Goal: Task Accomplishment & Management: Use online tool/utility

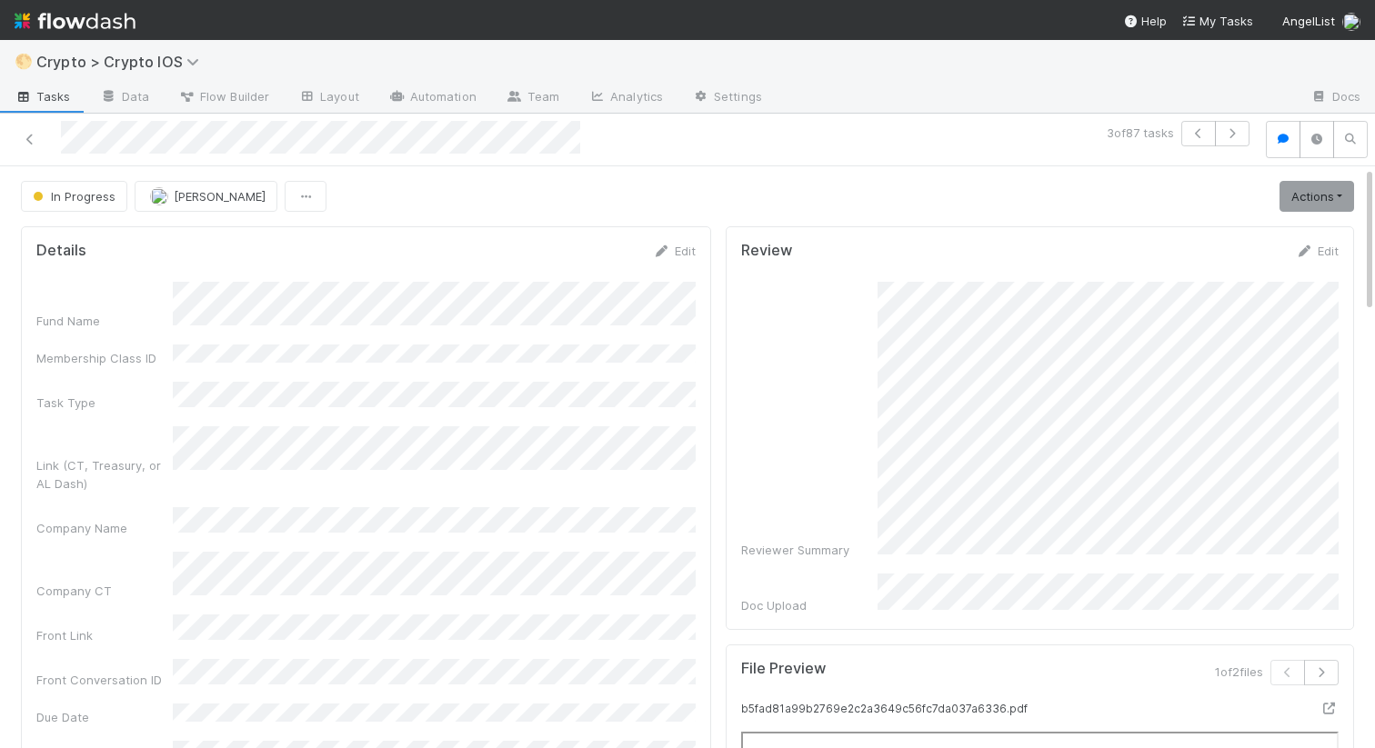
click at [830, 387] on div "Reviewer Summary" at bounding box center [1040, 420] width 598 height 277
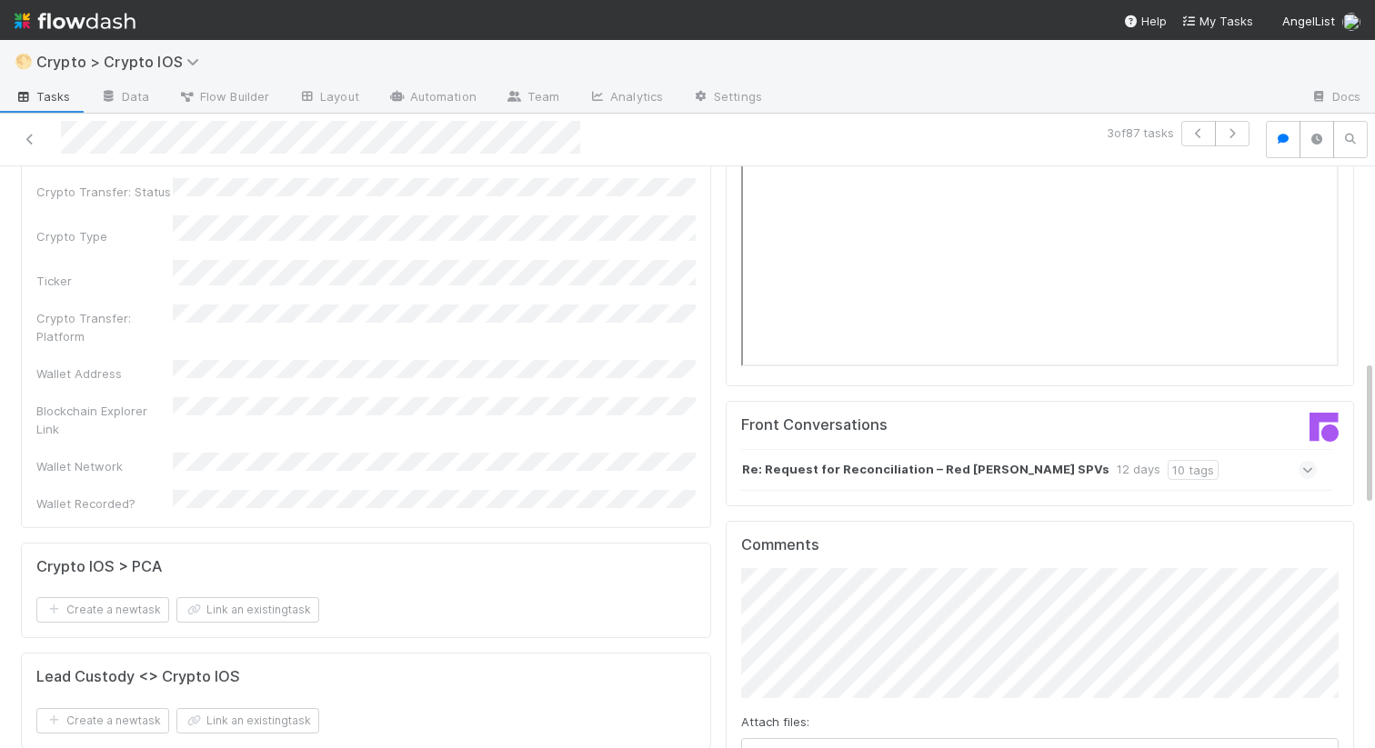
scroll to position [912, 0]
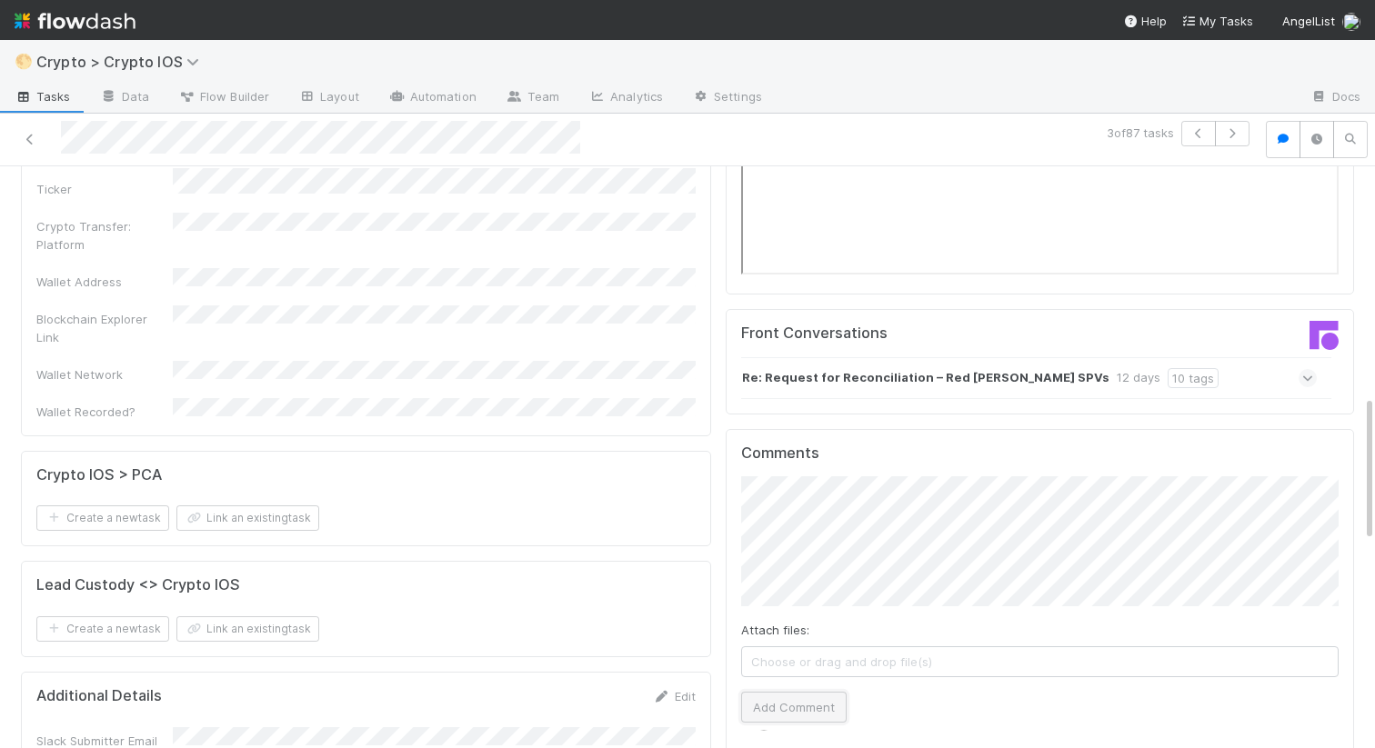
click at [771, 701] on button "Add Comment" at bounding box center [793, 707] width 105 height 31
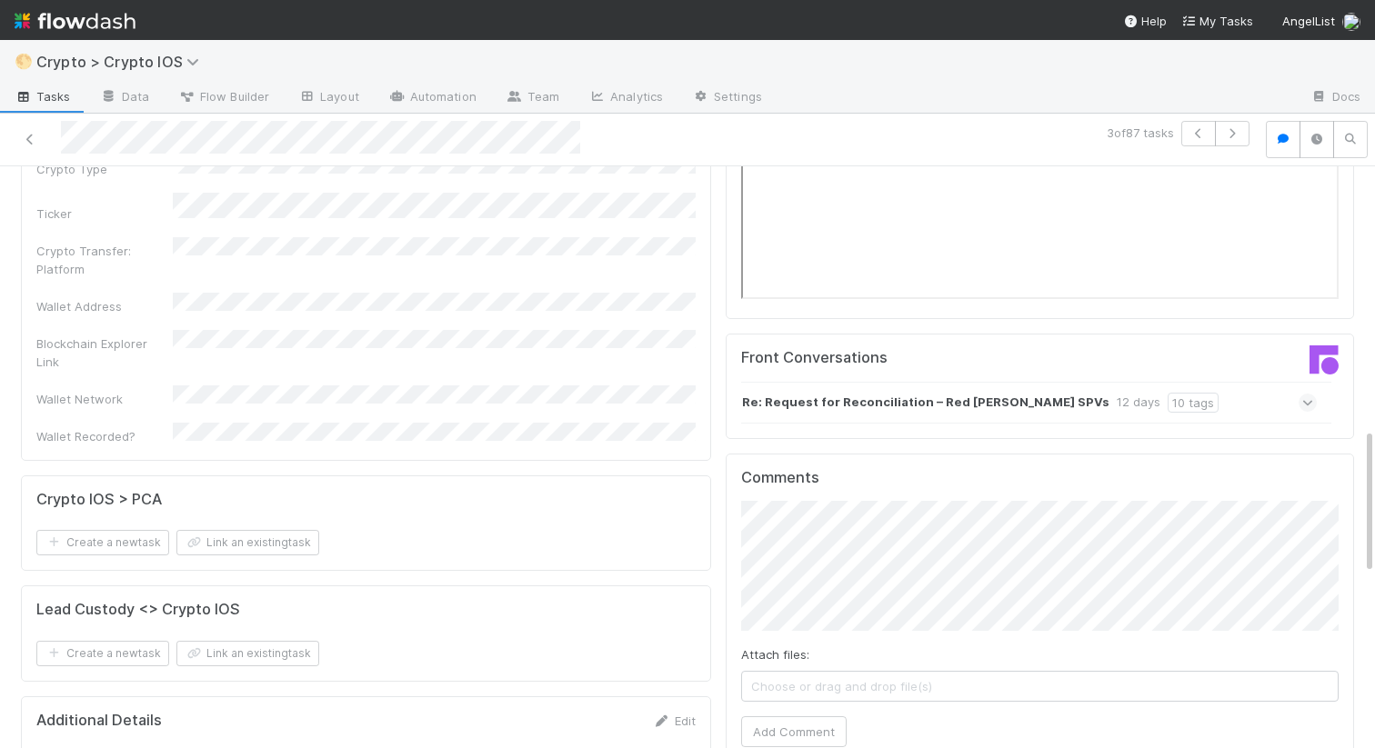
scroll to position [1080, 0]
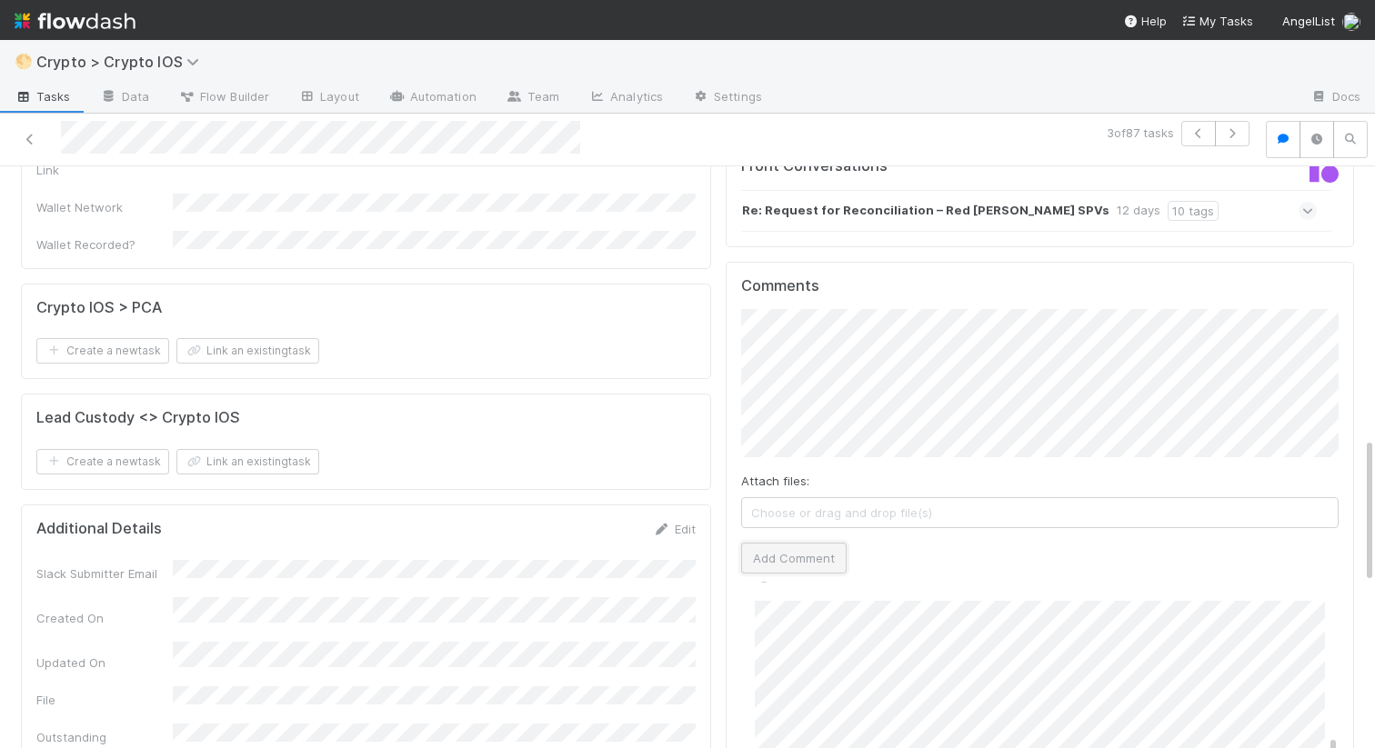
click at [793, 548] on button "Add Comment" at bounding box center [793, 558] width 105 height 31
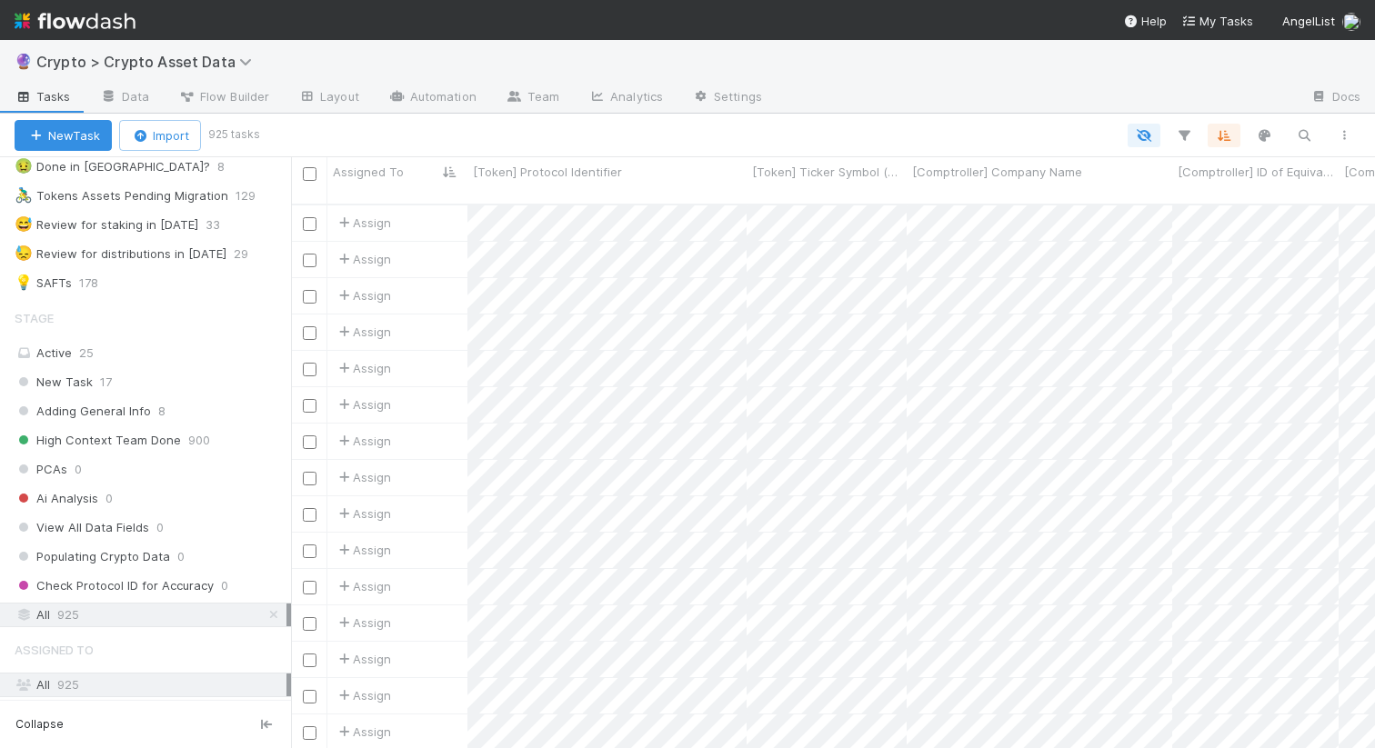
scroll to position [428, 0]
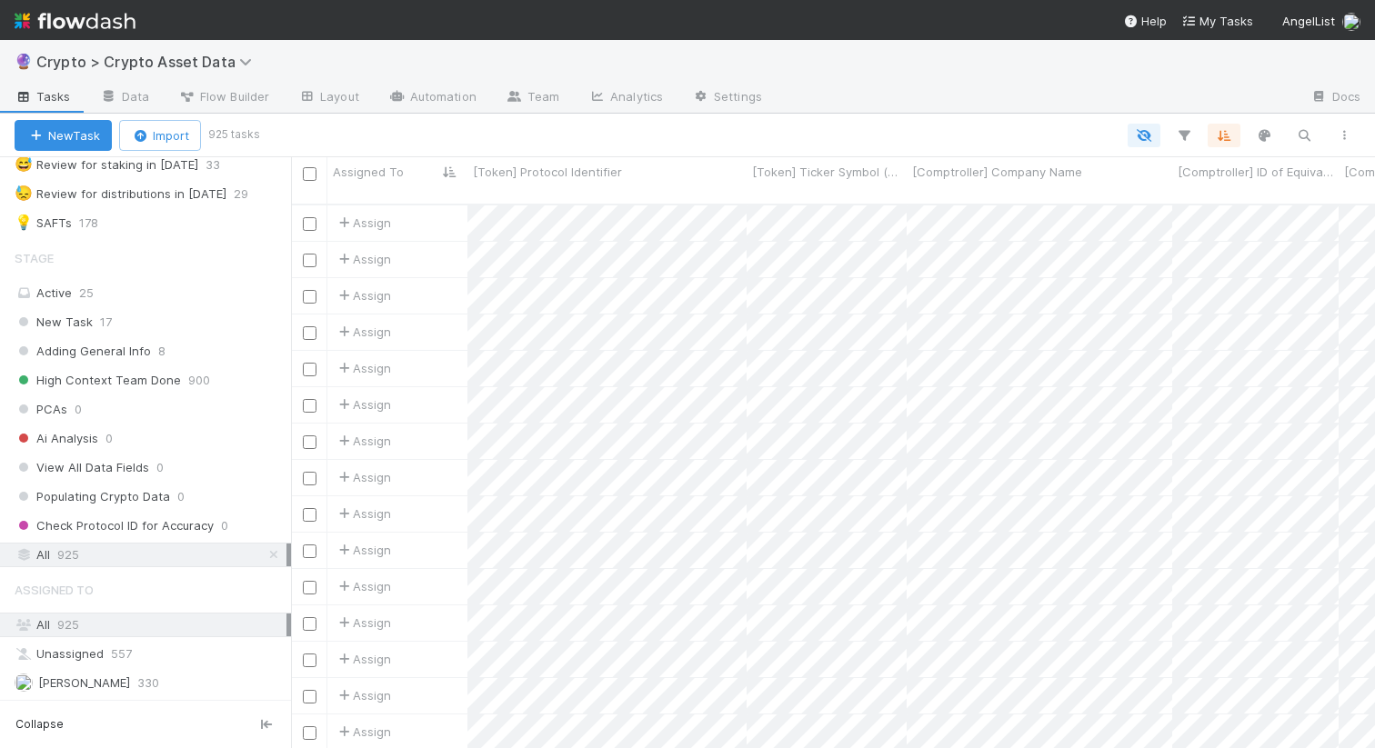
click at [95, 557] on div "All 925" at bounding box center [151, 555] width 272 height 23
click at [366, 146] on div "New Task Import 925 tasks" at bounding box center [687, 136] width 1375 height 44
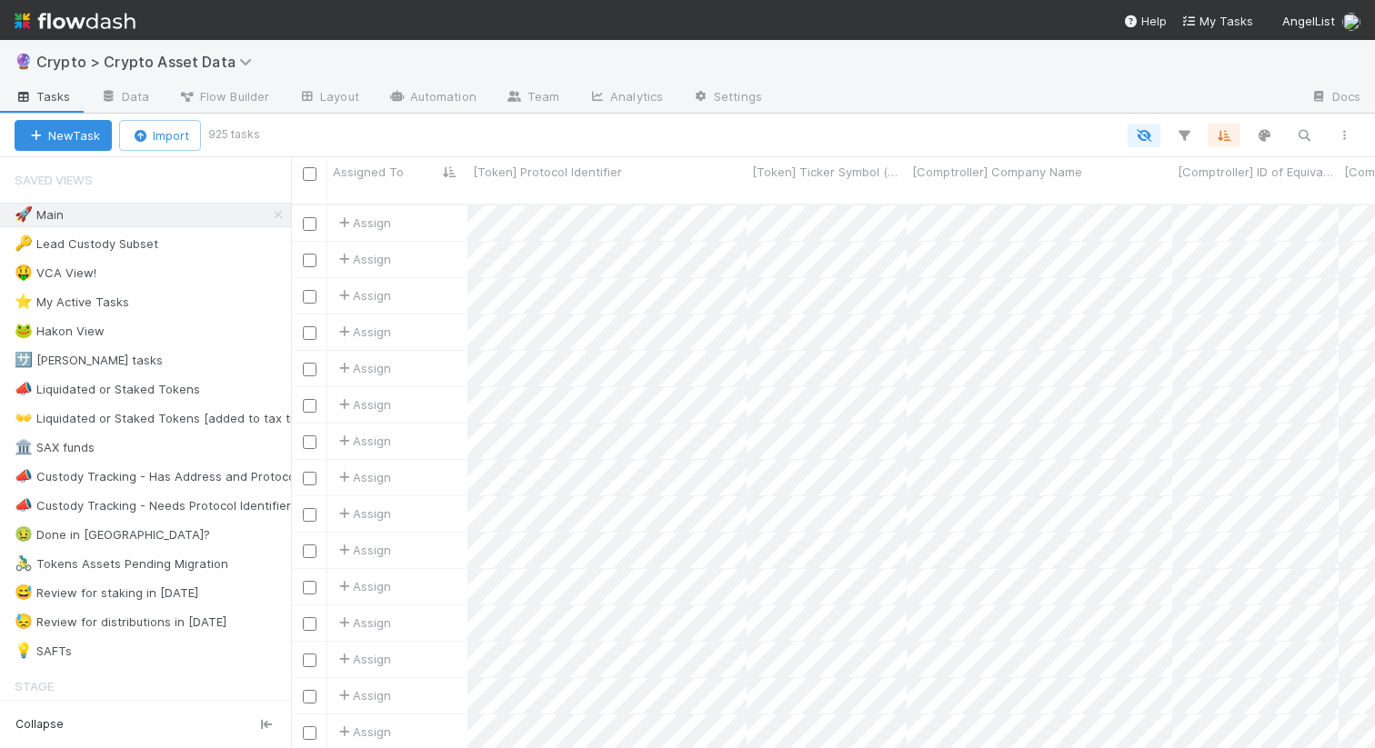
scroll to position [0, 1]
click at [1055, 145] on div at bounding box center [810, 136] width 1108 height 24
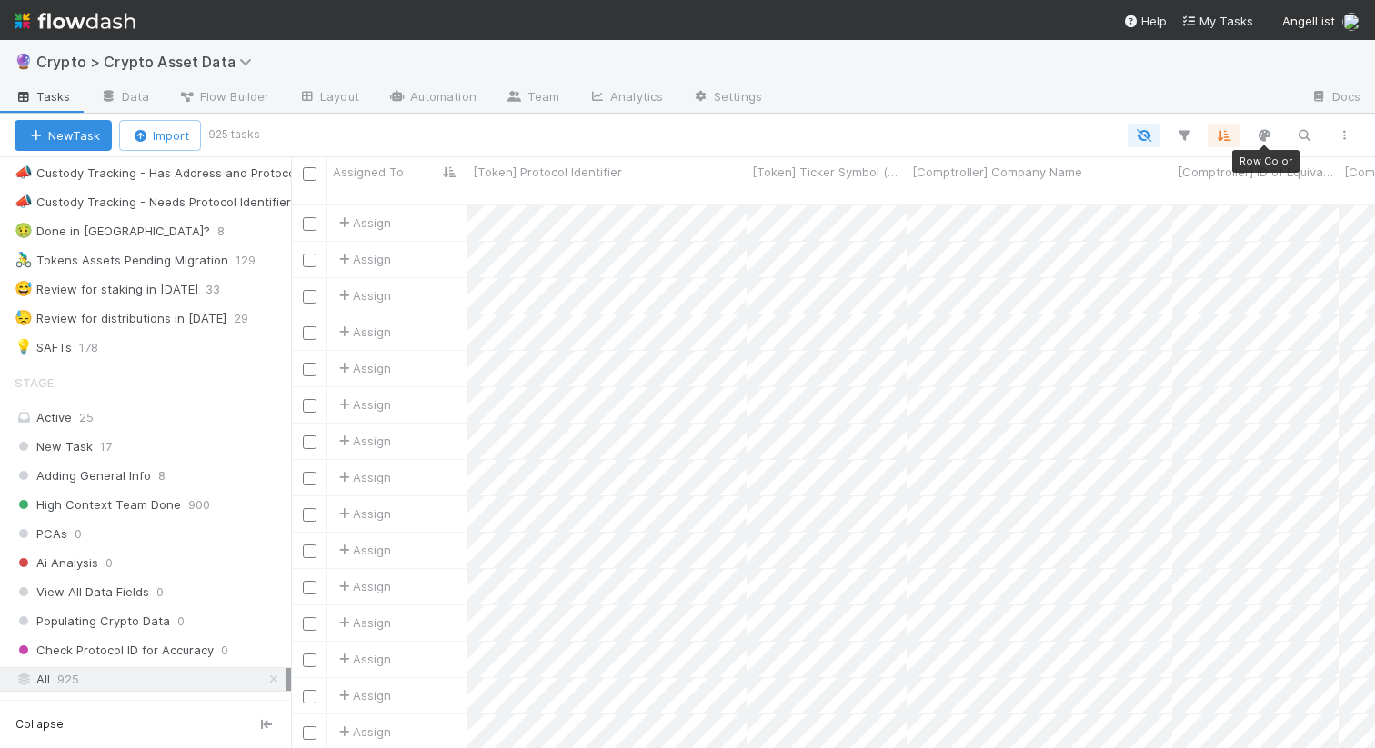
scroll to position [0, 0]
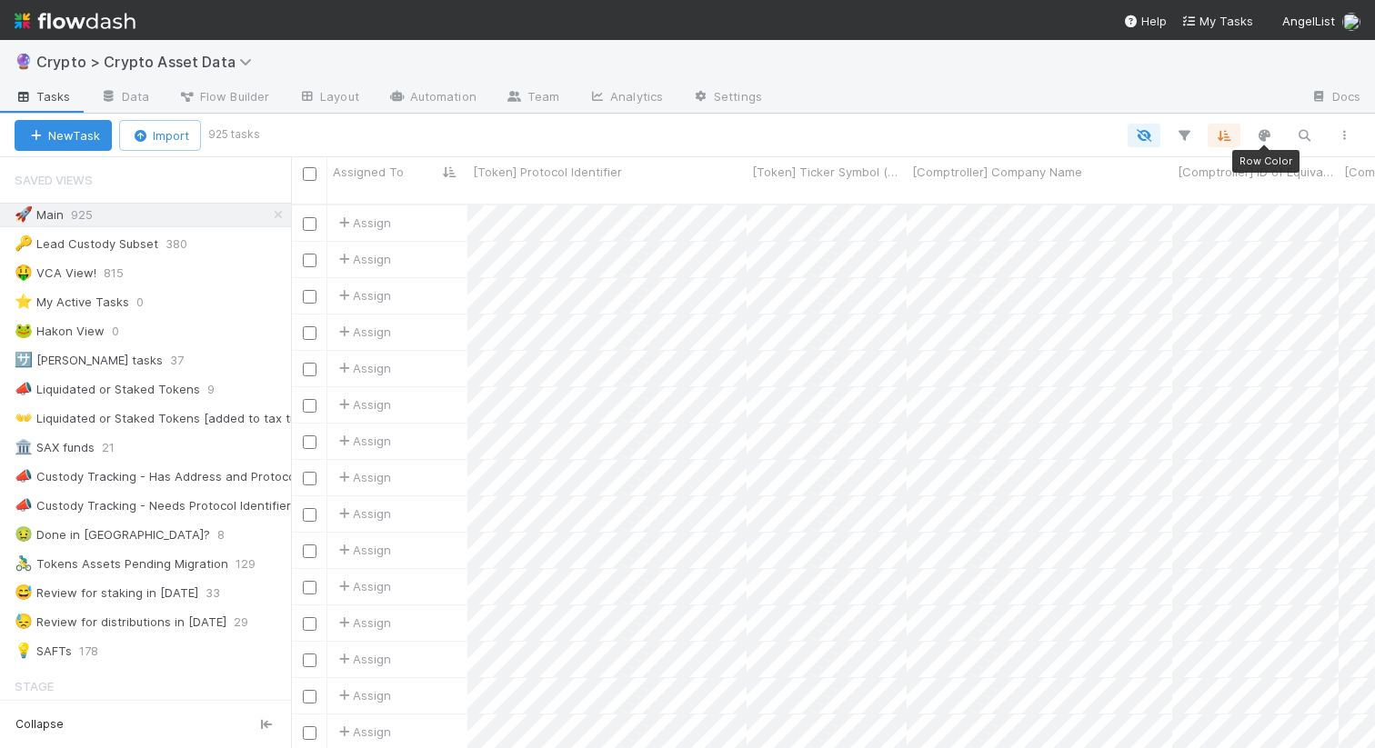
click at [856, 121] on div "New Task Import 925 tasks Row Color" at bounding box center [687, 136] width 1375 height 44
click at [1244, 102] on div at bounding box center [1036, 98] width 519 height 29
click at [1184, 128] on icon "button" at bounding box center [1184, 135] width 18 height 16
click at [913, 187] on button "Add Filter" at bounding box center [905, 190] width 546 height 26
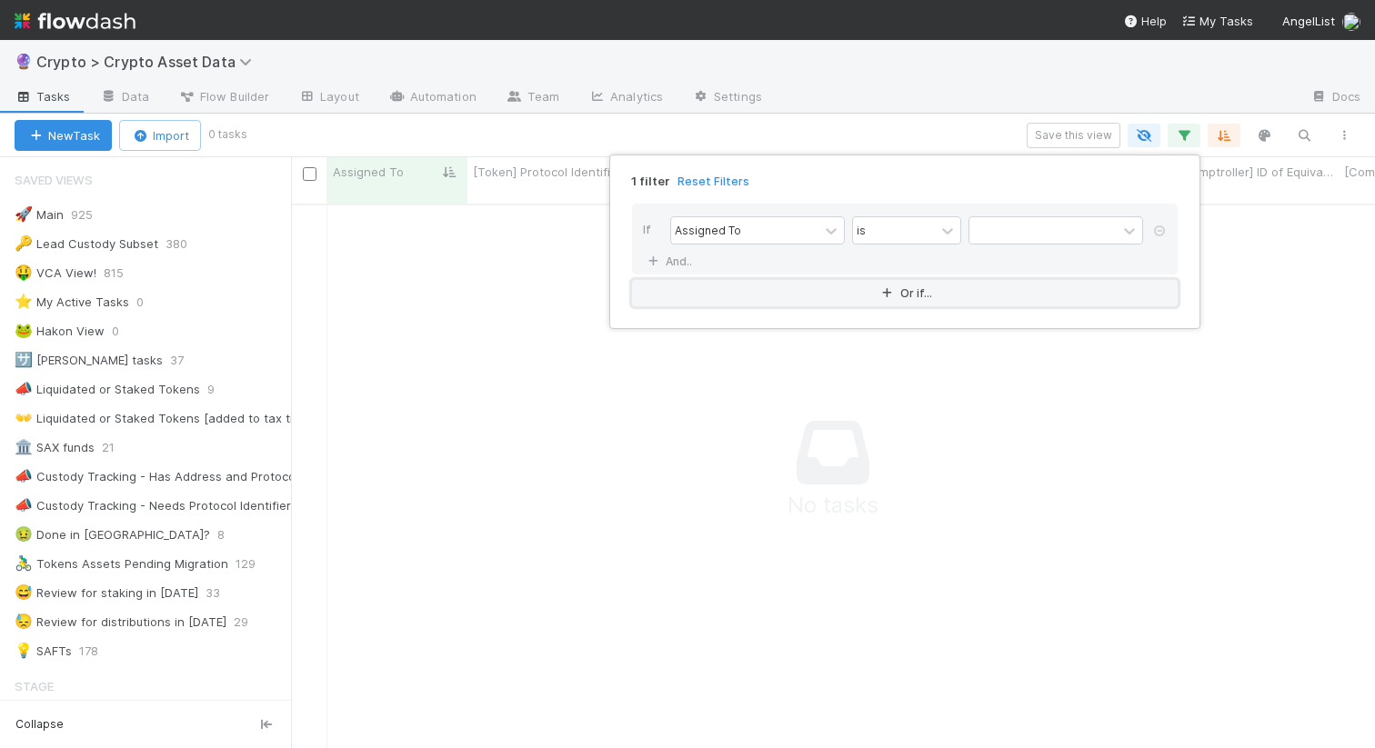
scroll to position [558, 1084]
click at [741, 223] on div "Assigned To" at bounding box center [744, 230] width 147 height 26
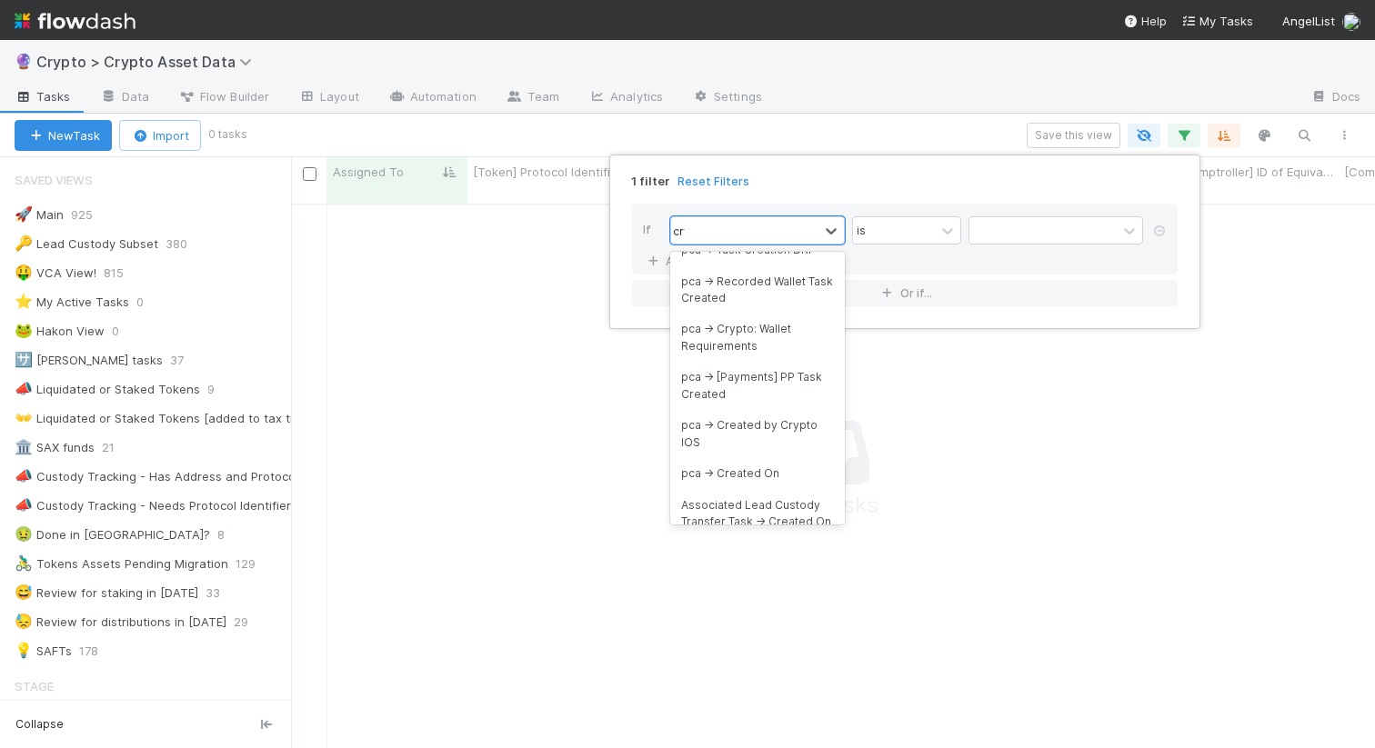
scroll to position [124, 0]
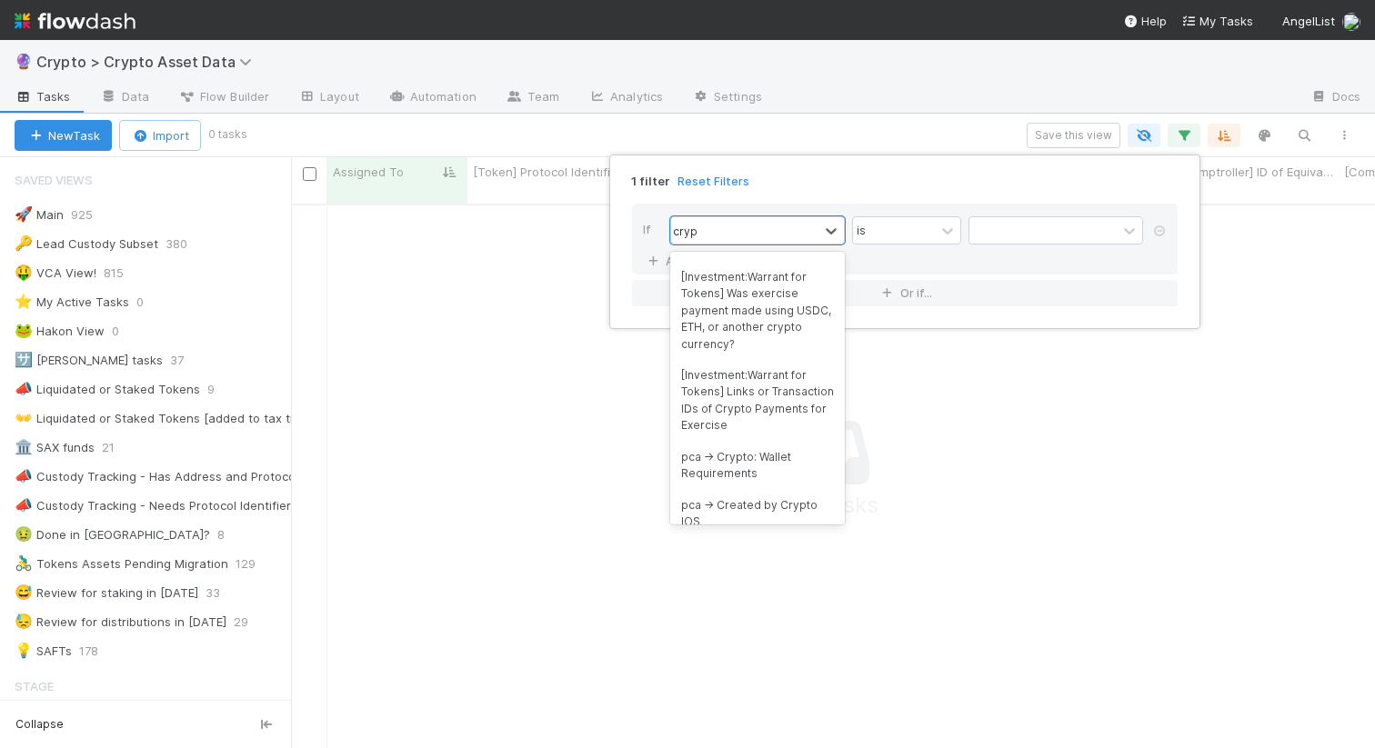
type input "crypto"
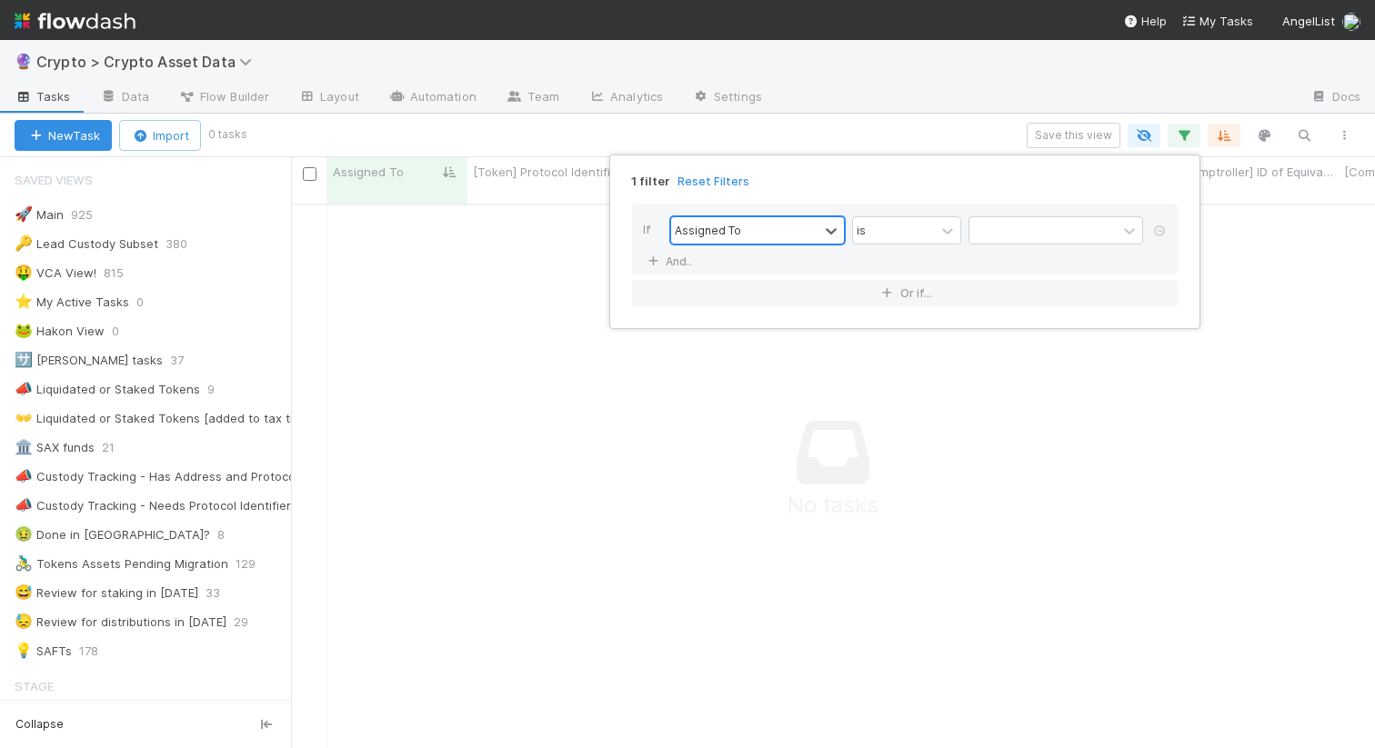
drag, startPoint x: 716, startPoint y: 228, endPoint x: 678, endPoint y: 228, distance: 37.3
click at [678, 228] on div "Assigned To" at bounding box center [744, 230] width 147 height 26
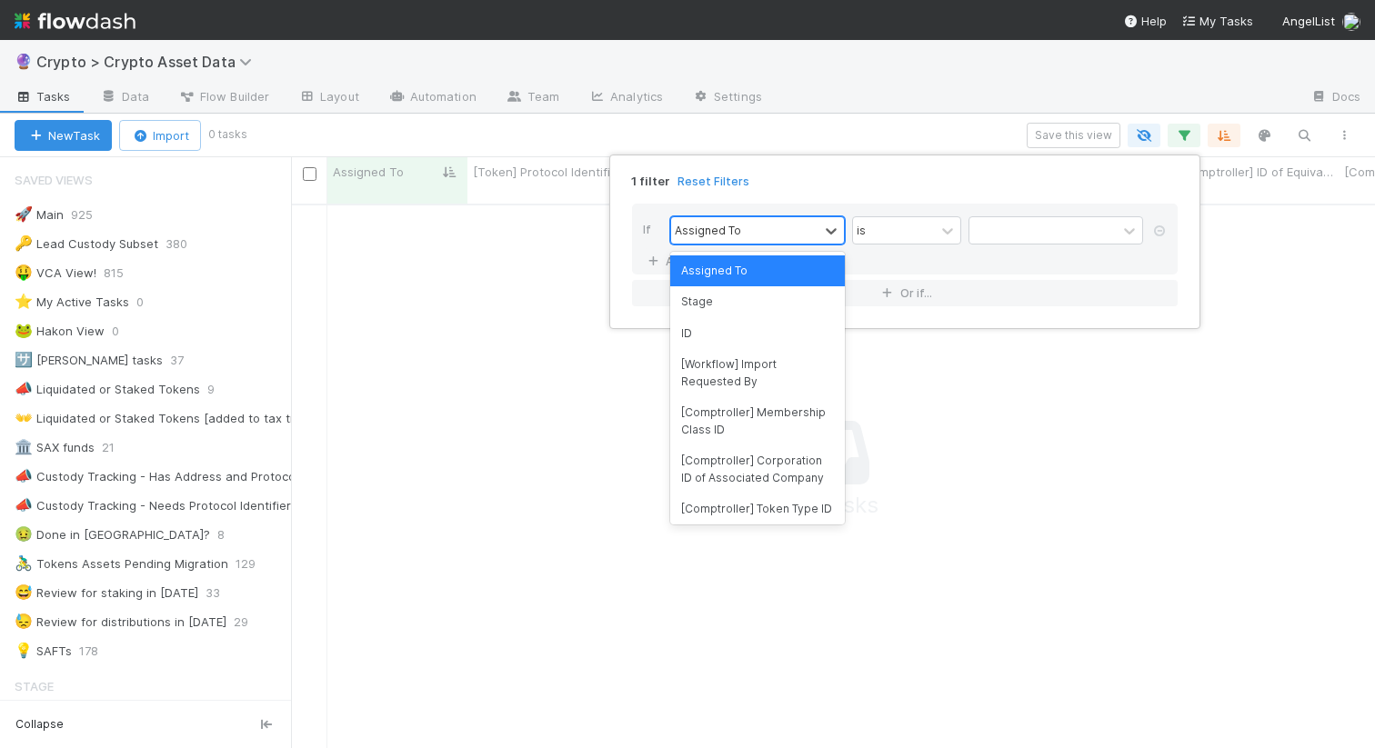
click at [680, 229] on div "Assigned To" at bounding box center [708, 230] width 66 height 16
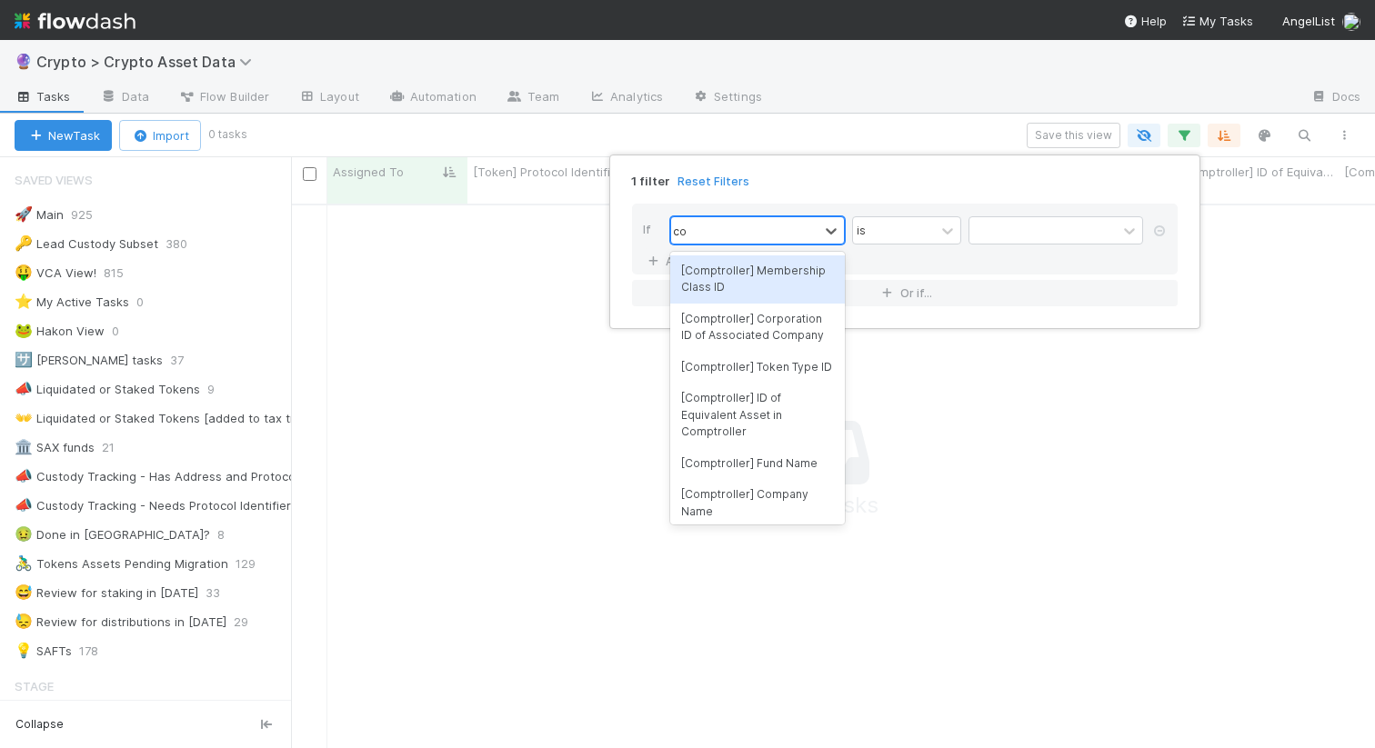
type input "comp"
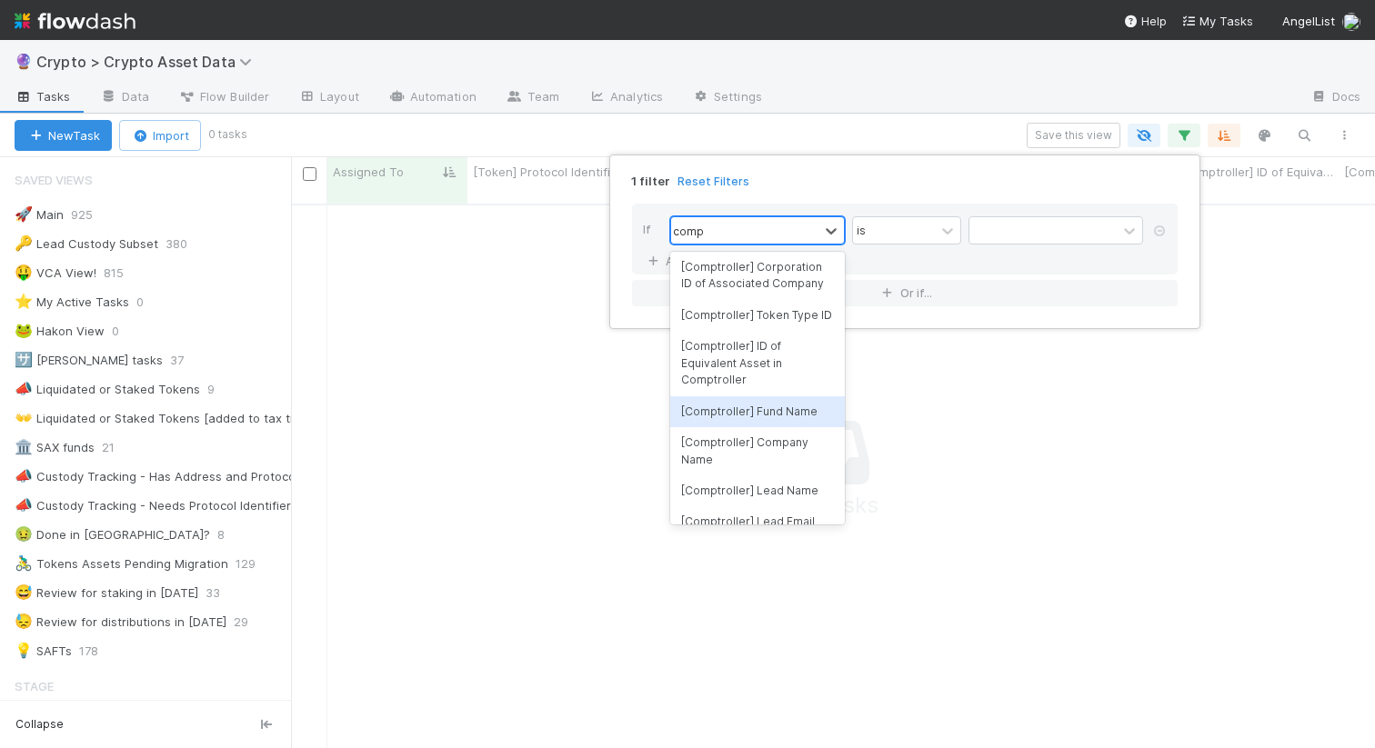
scroll to position [76, 0]
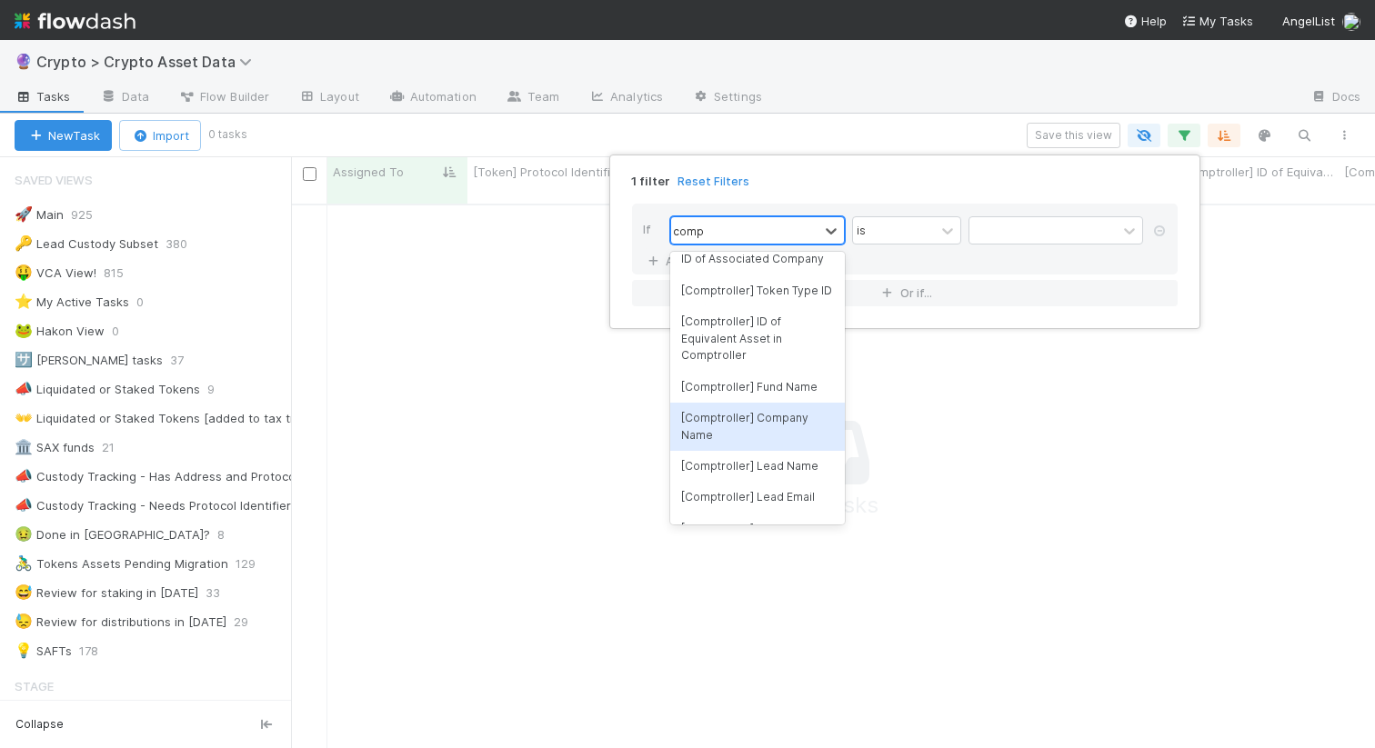
click at [758, 412] on div "[Comptroller] Company Name" at bounding box center [757, 427] width 175 height 48
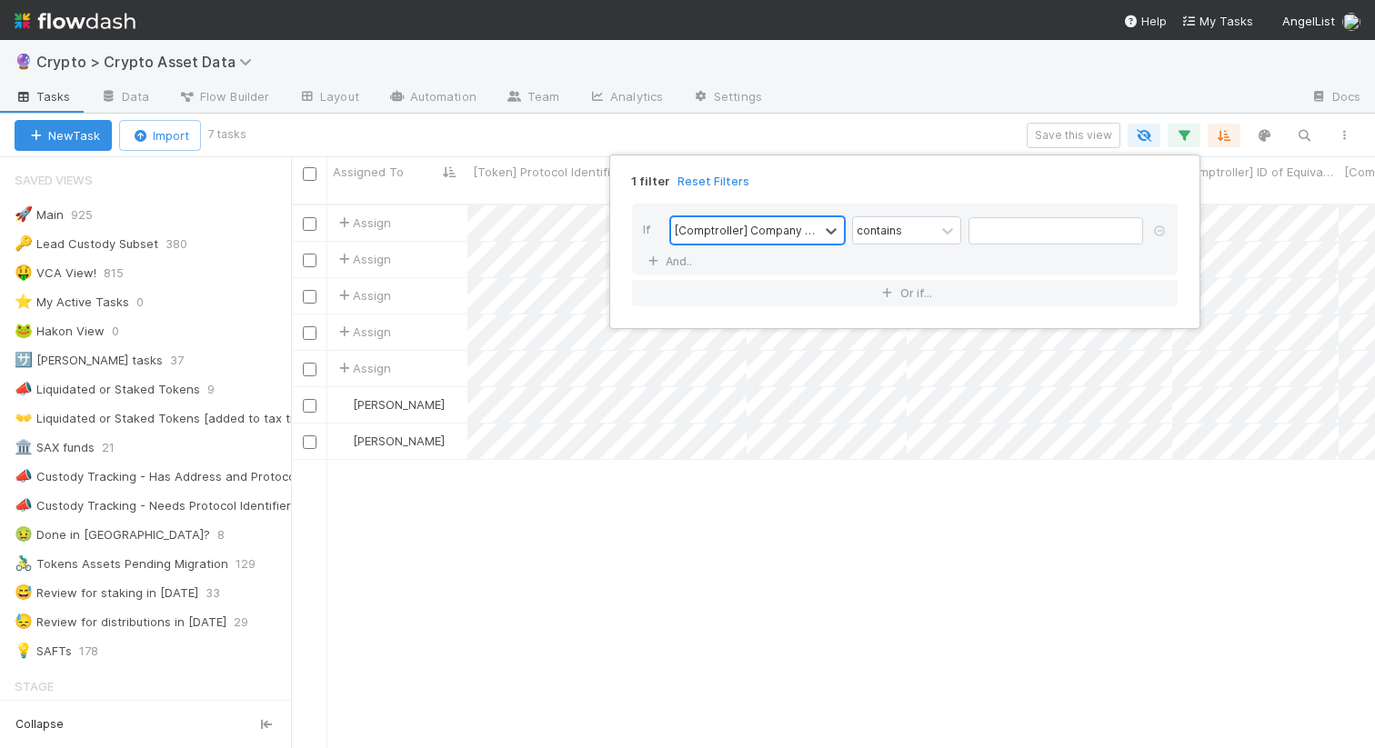
scroll to position [558, 1084]
click at [1042, 231] on input "text" at bounding box center [1056, 230] width 175 height 27
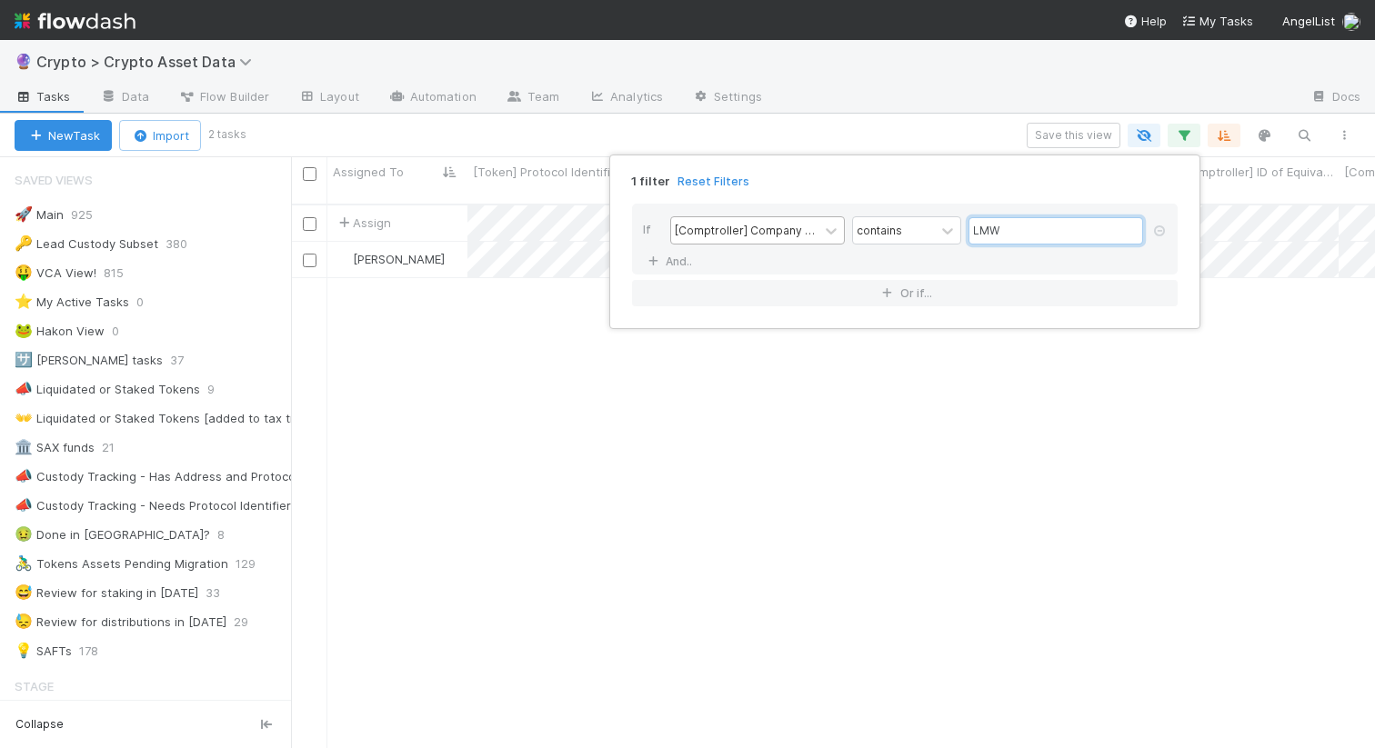
type input "LMW"
click at [941, 470] on div "1 filter Reset Filters If [Comptroller] Company Name contains LMW And.. Or if..." at bounding box center [687, 374] width 1375 height 748
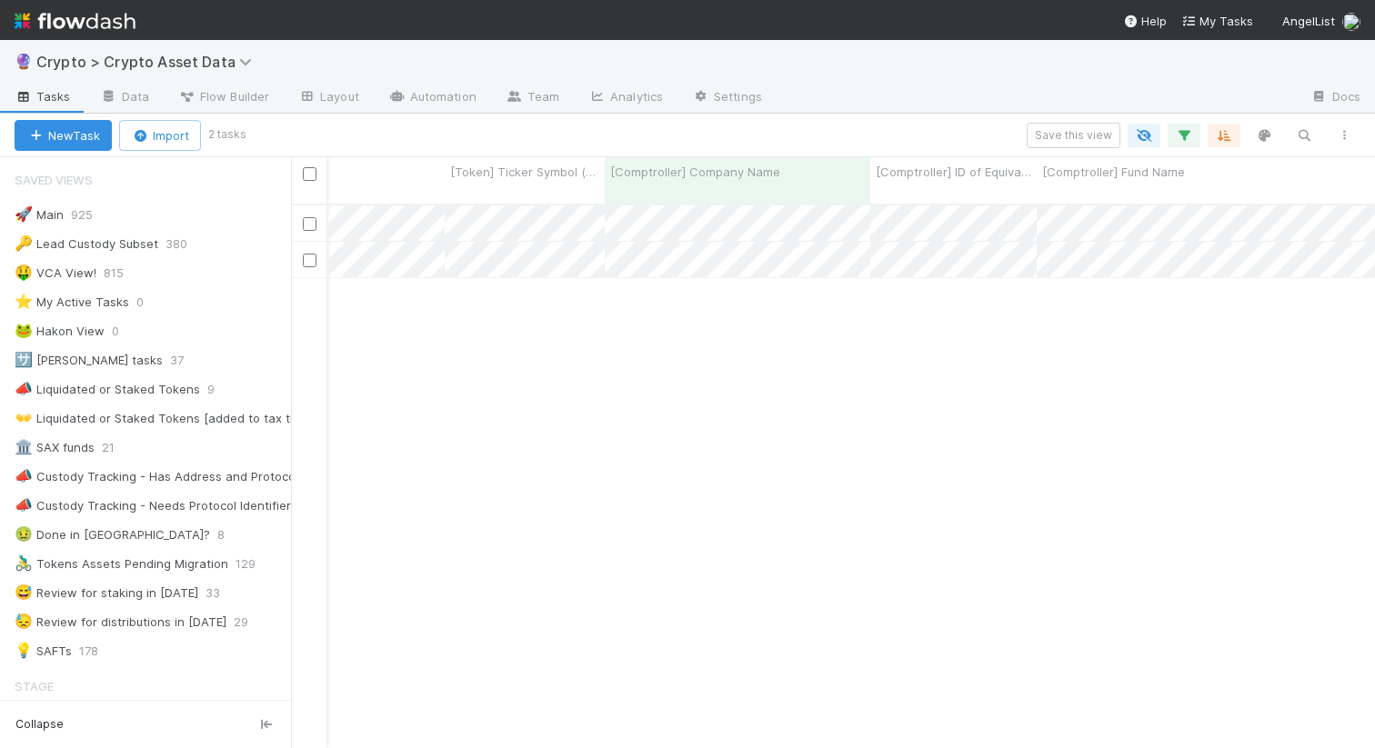
scroll to position [0, 0]
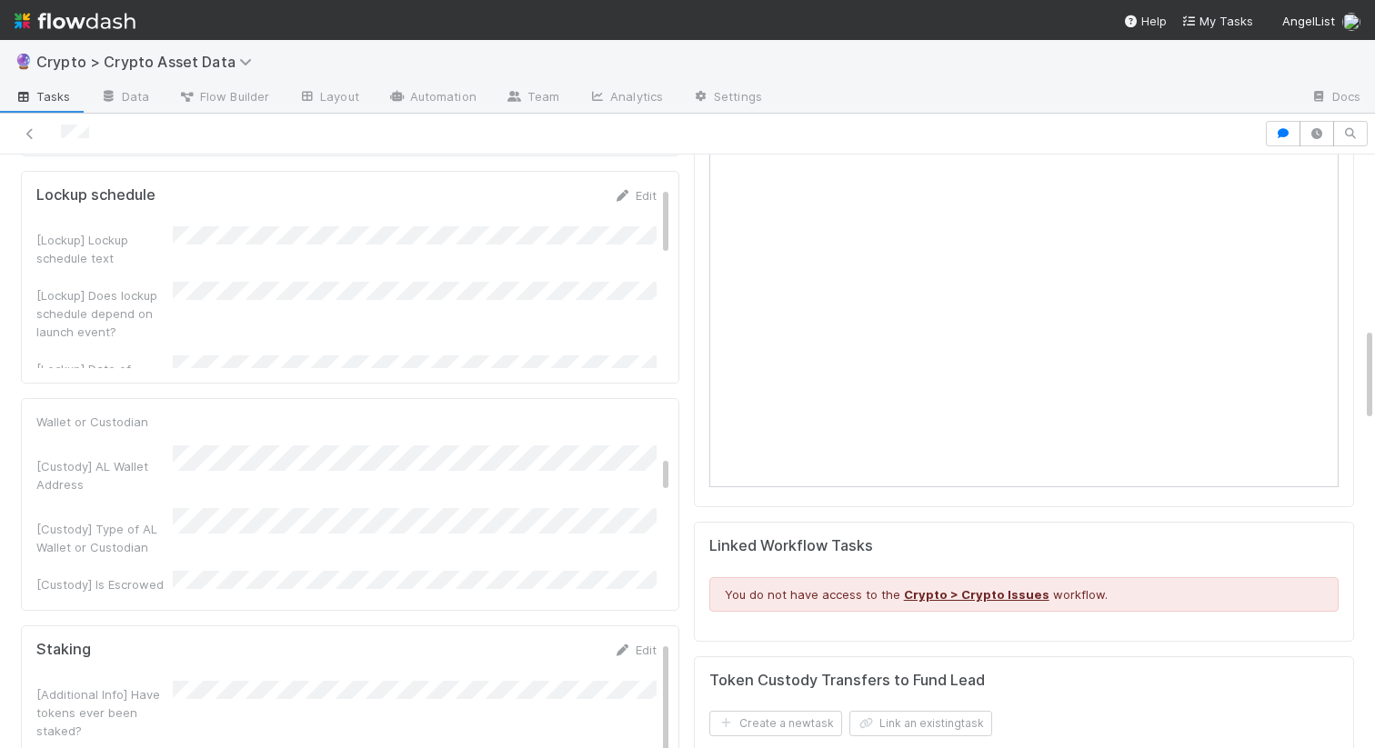
click at [30, 102] on span "Tasks" at bounding box center [43, 96] width 56 height 18
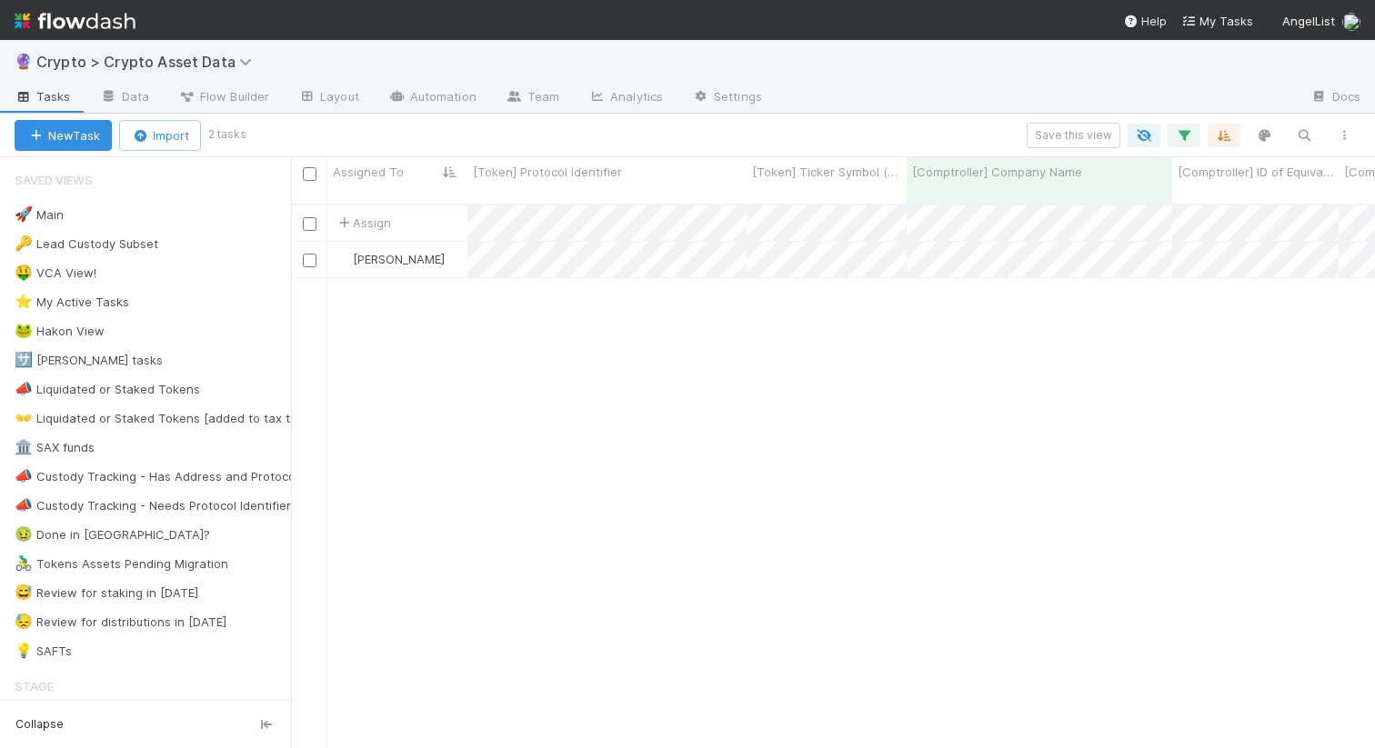
scroll to position [558, 1084]
click at [1177, 146] on button "button" at bounding box center [1184, 136] width 33 height 24
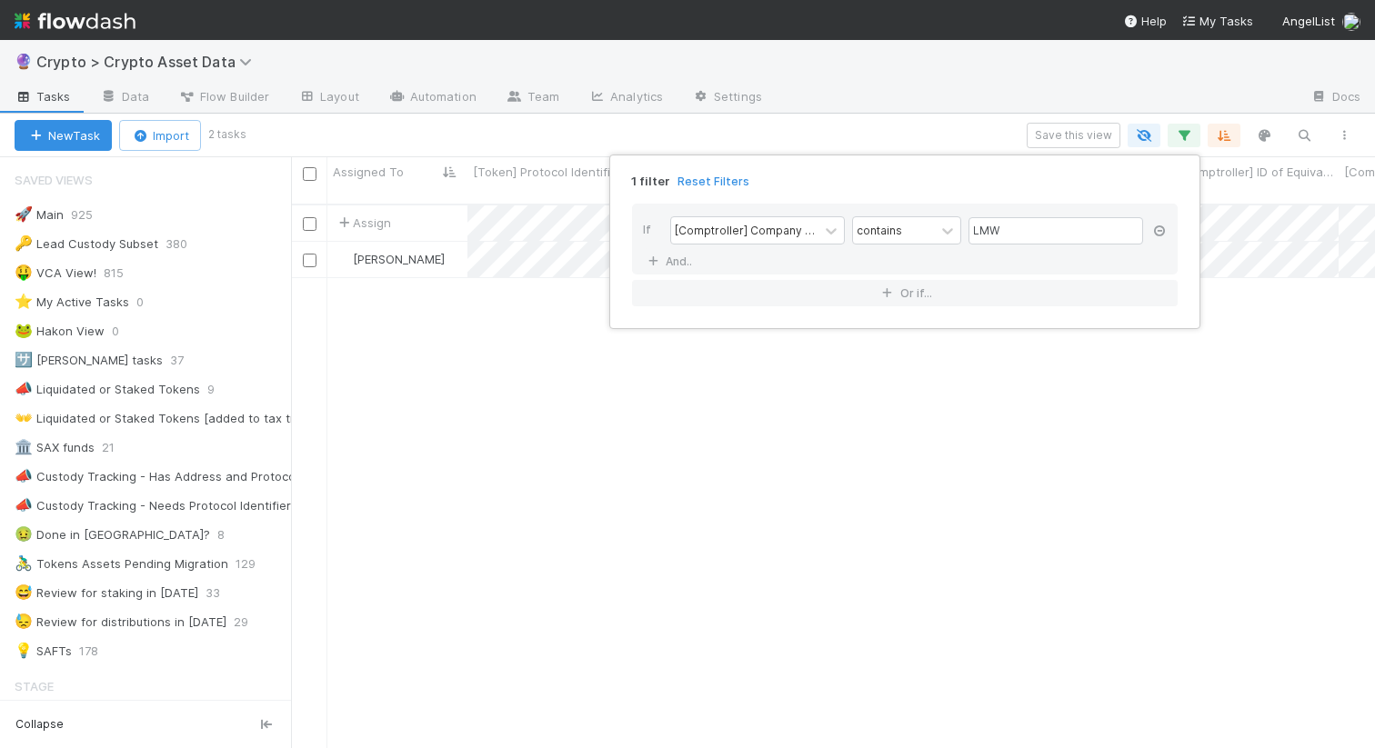
click at [1165, 237] on link at bounding box center [1159, 232] width 18 height 16
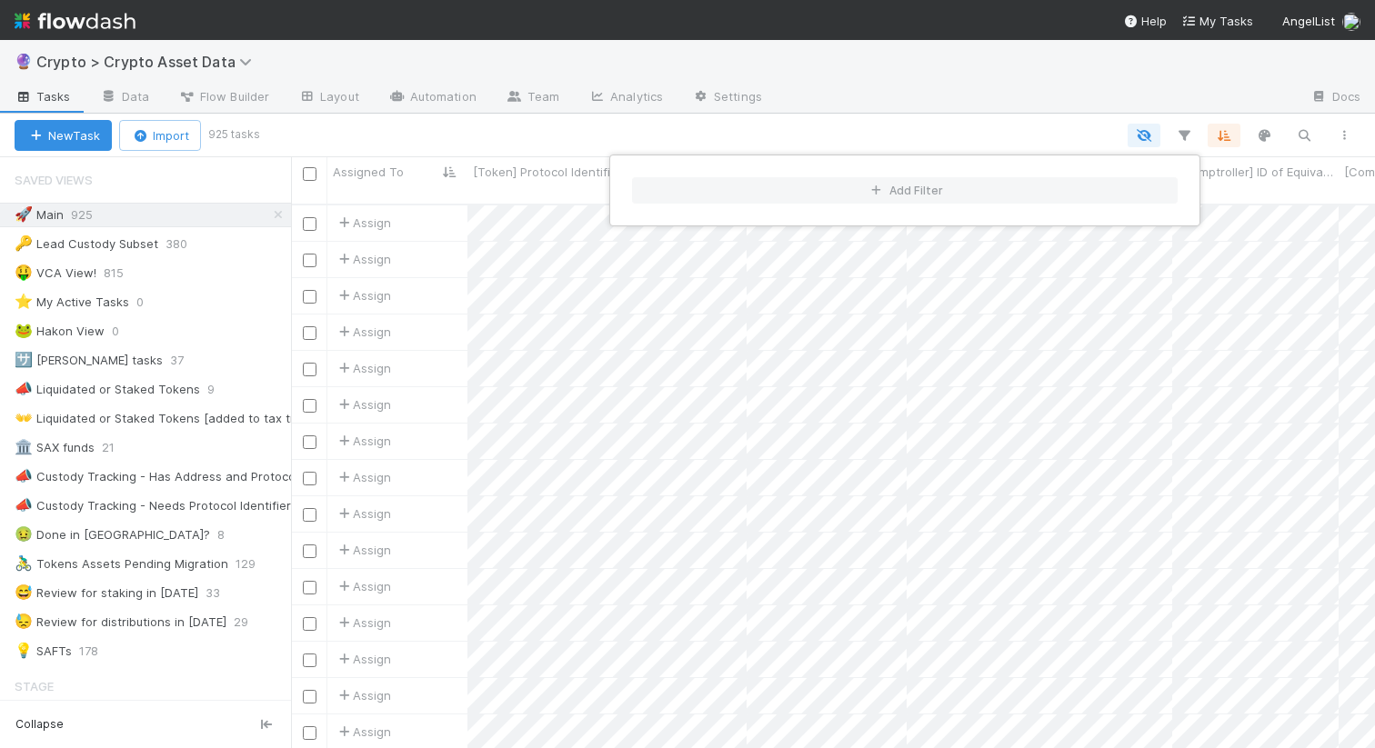
scroll to position [558, 1084]
click at [1237, 101] on div "Add Filter" at bounding box center [687, 374] width 1375 height 748
click at [886, 119] on div "Add Filter" at bounding box center [687, 374] width 1375 height 748
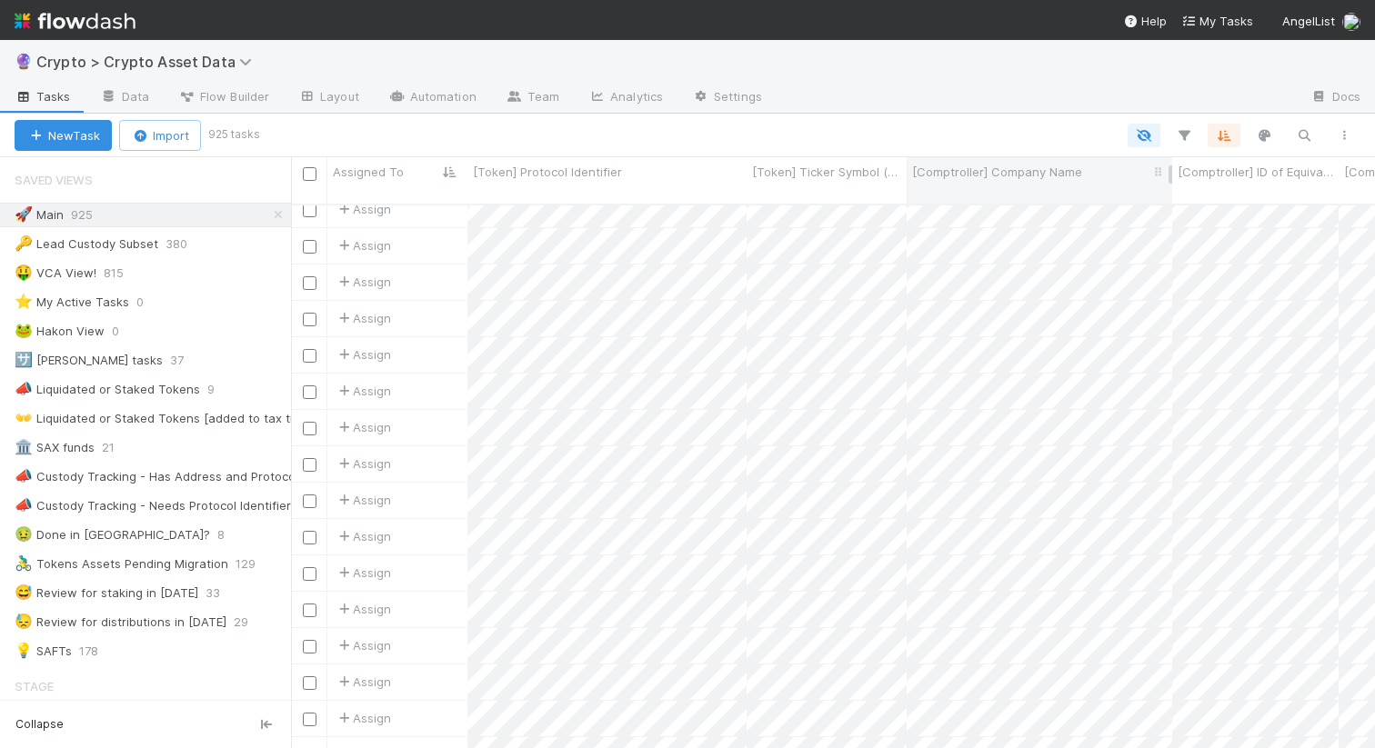
click at [1002, 163] on span "[Comptroller] Company Name" at bounding box center [997, 172] width 170 height 18
click at [989, 199] on div "Sort A → Z" at bounding box center [1016, 206] width 207 height 27
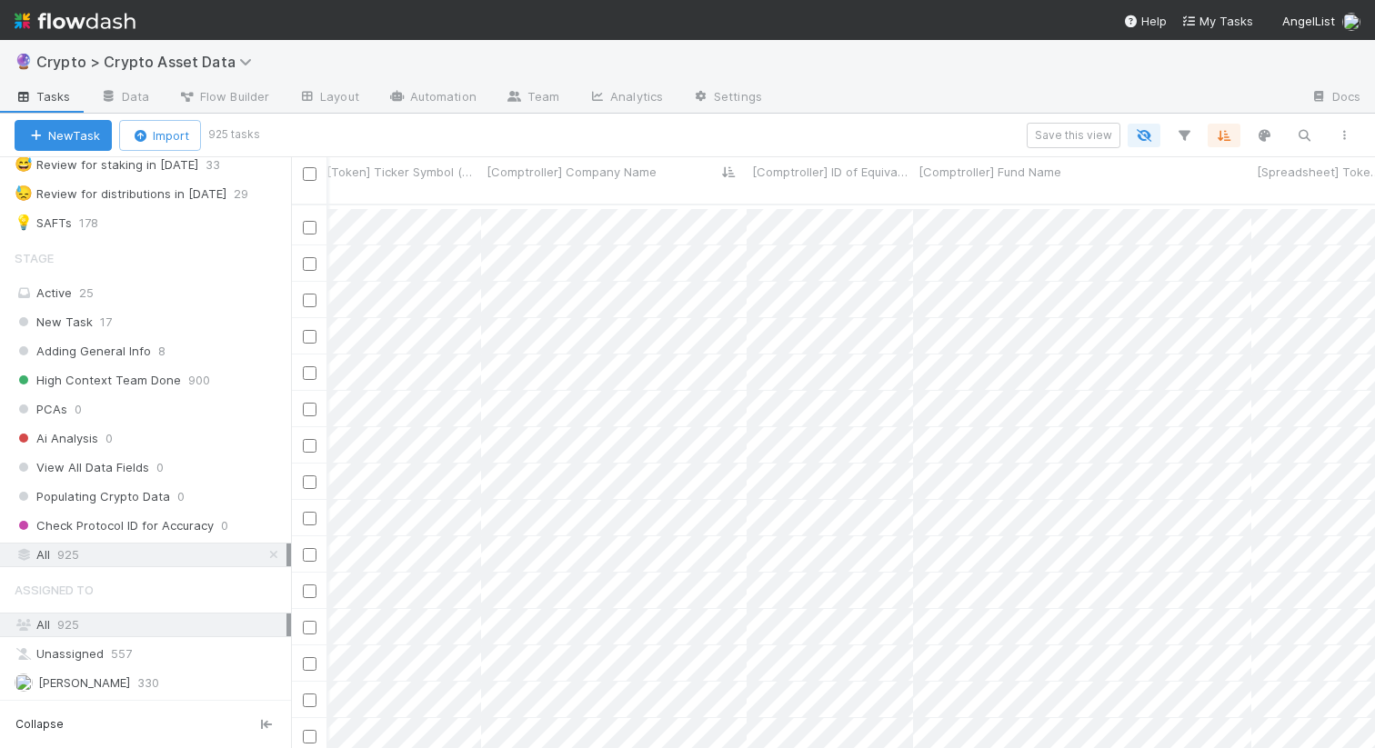
scroll to position [12607, 426]
